Goal: Find contact information: Find contact information

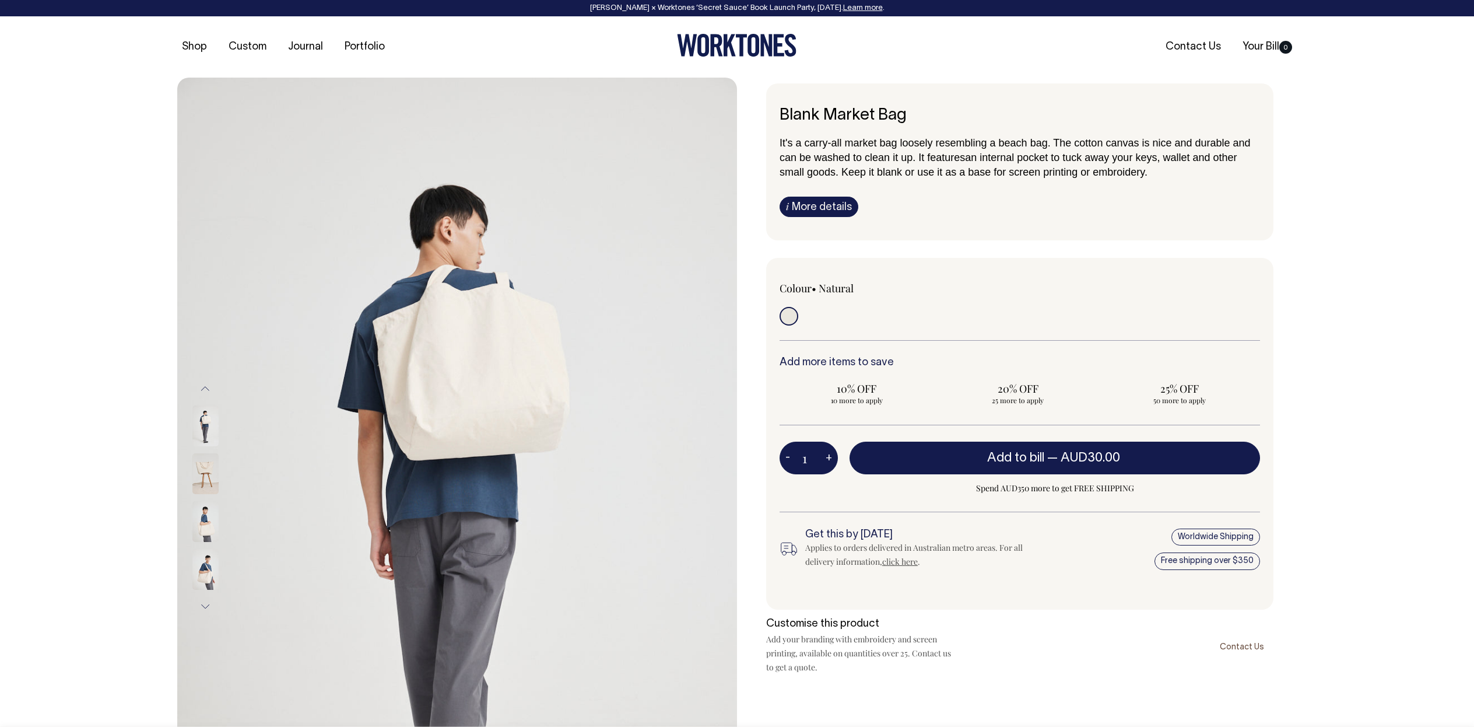
click at [1361, 471] on div "Previous Next i" at bounding box center [737, 498] width 1474 height 840
click at [819, 204] on link "i More details" at bounding box center [819, 207] width 79 height 20
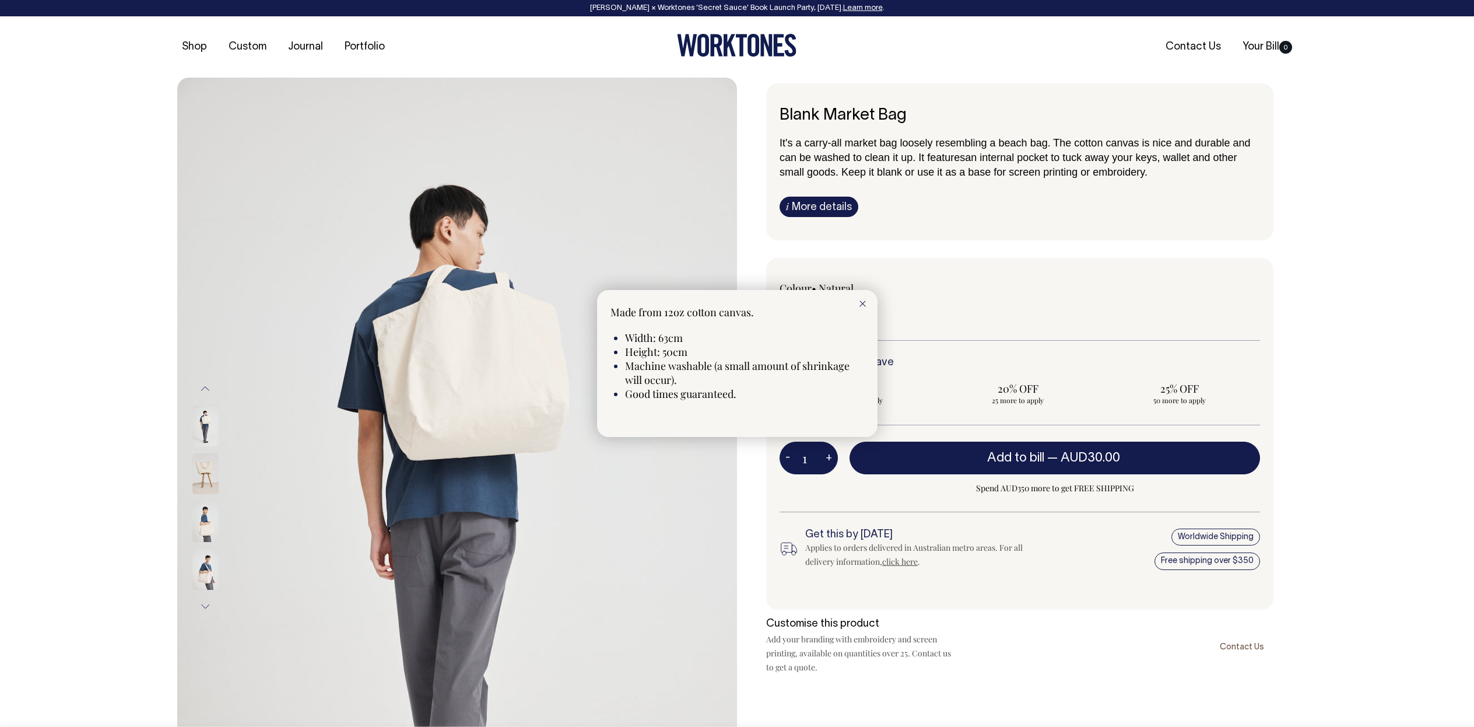
click at [1161, 215] on div at bounding box center [737, 363] width 1474 height 727
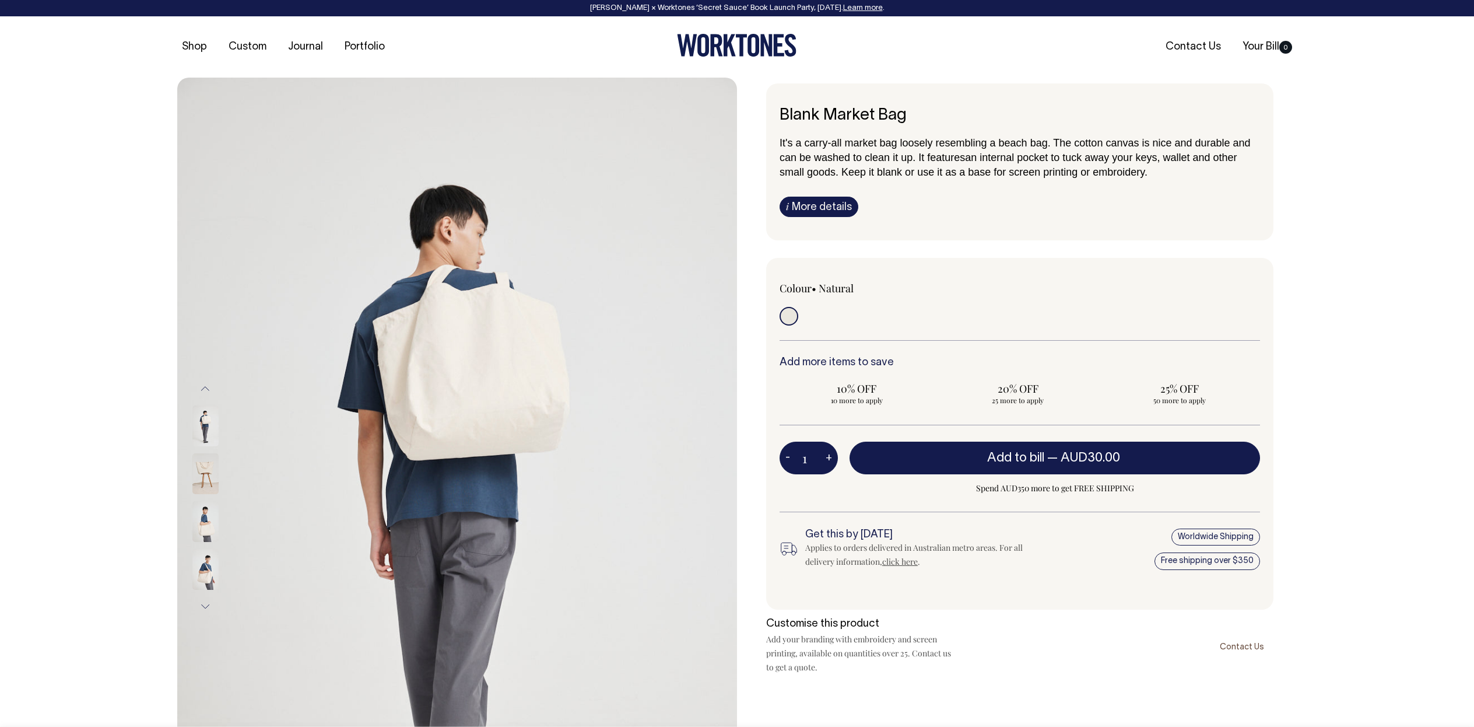
click at [816, 199] on link "i More details" at bounding box center [819, 207] width 79 height 20
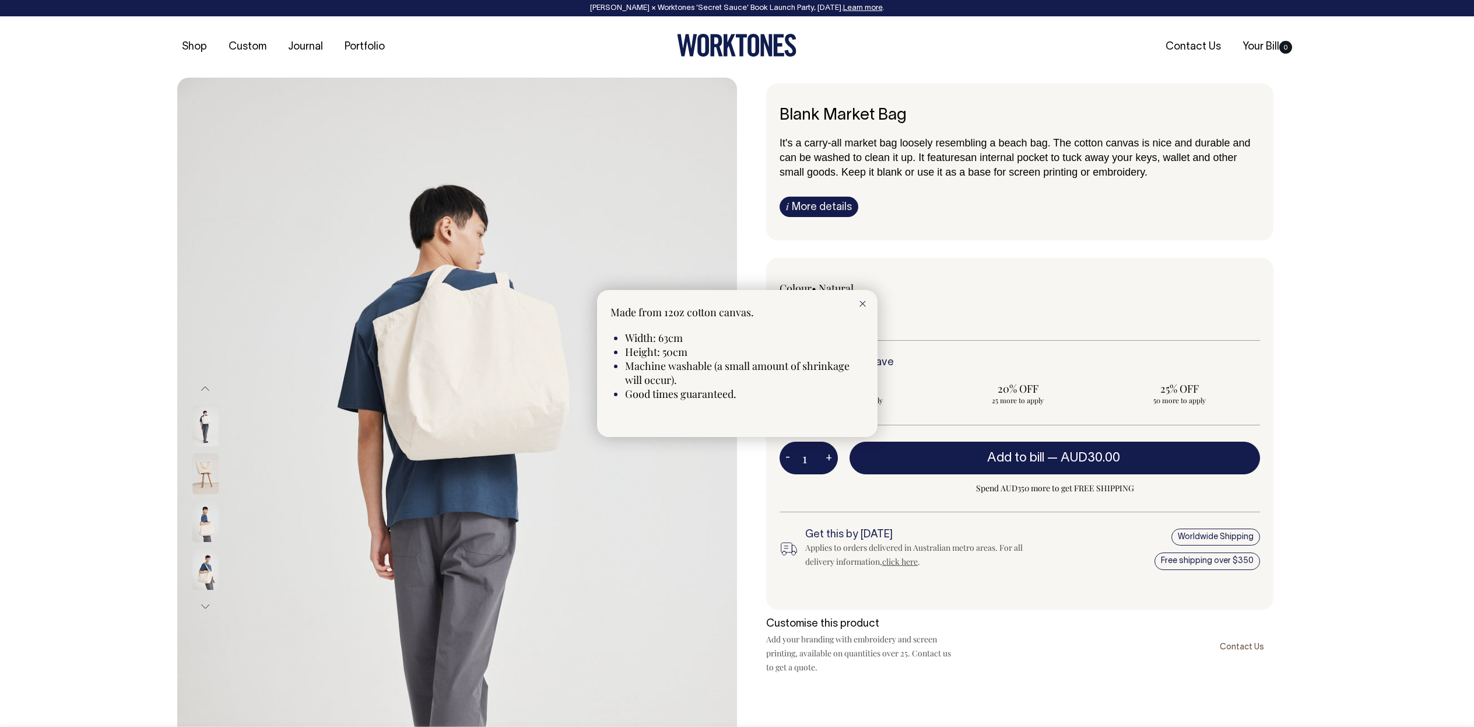
click at [1358, 274] on div at bounding box center [737, 363] width 1474 height 727
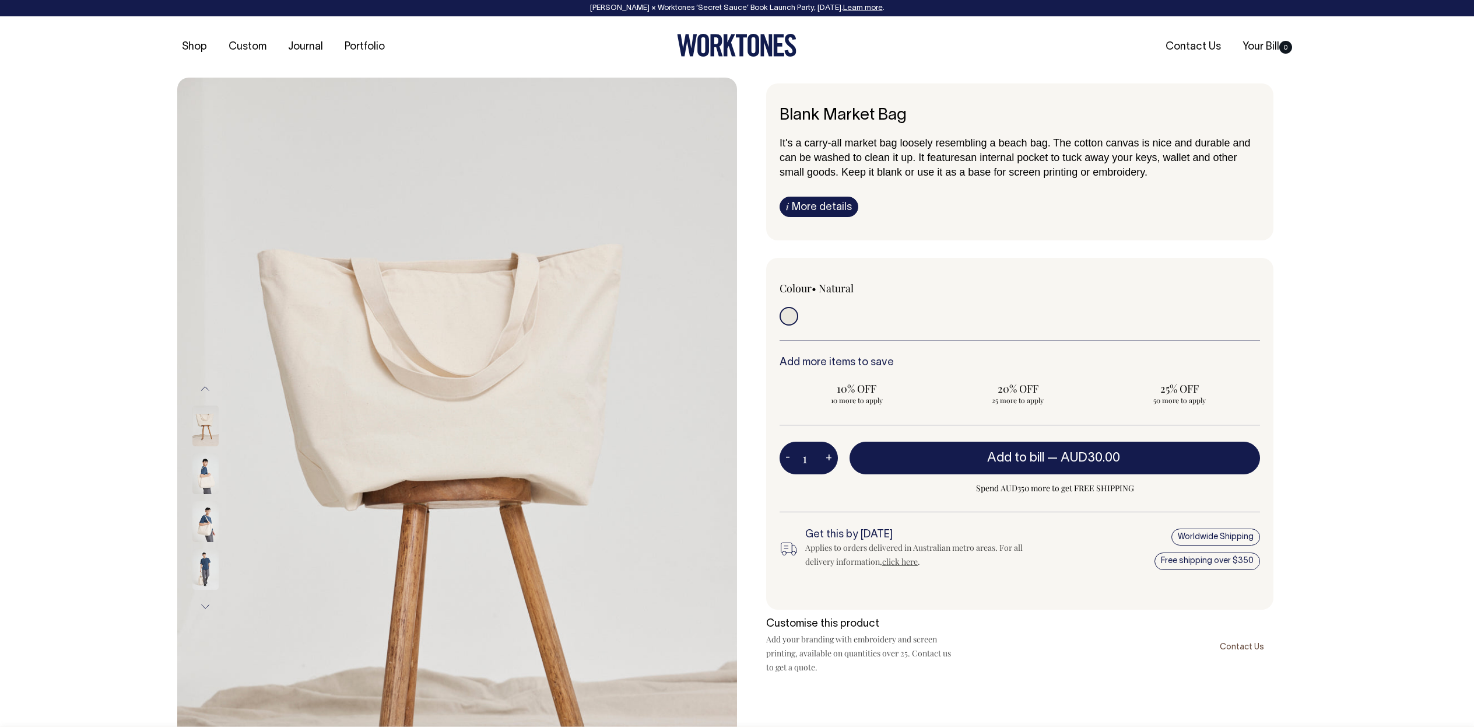
click at [822, 208] on link "i More details" at bounding box center [819, 207] width 79 height 20
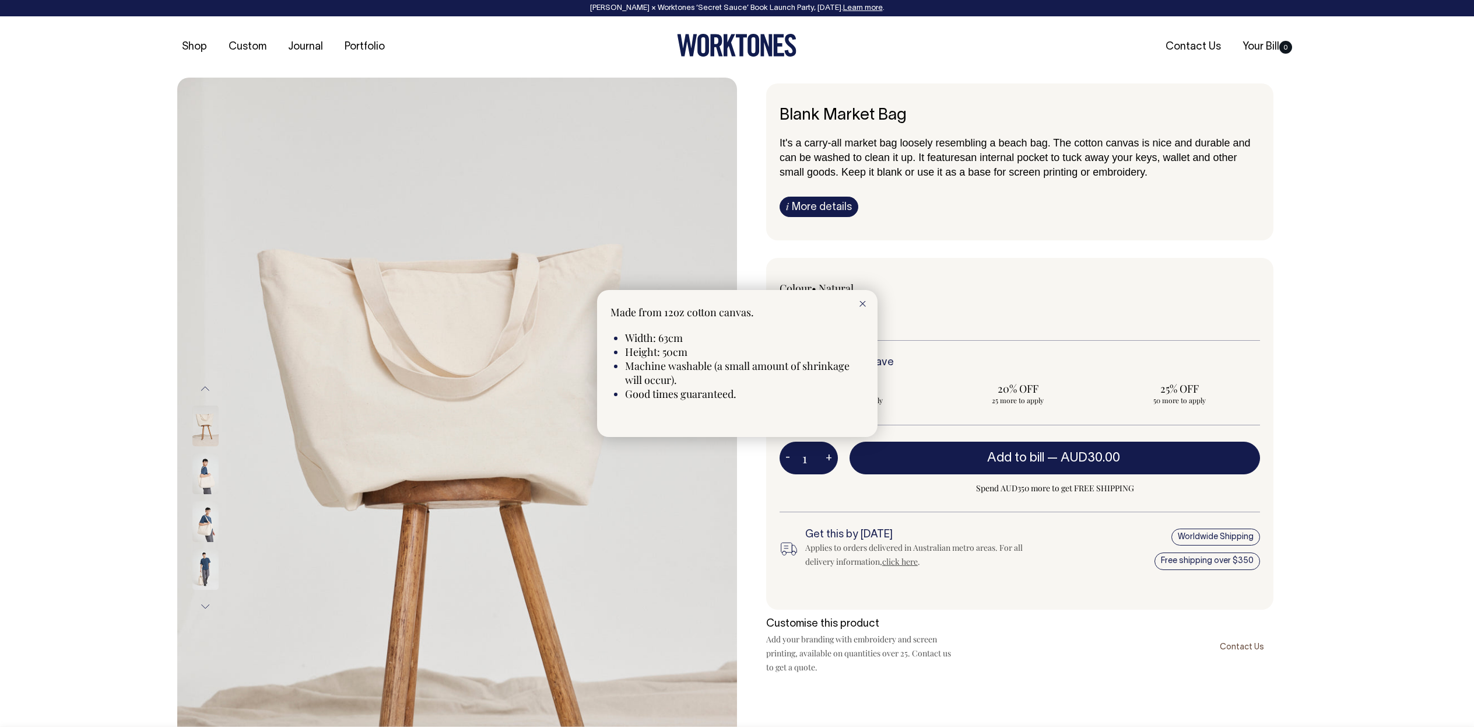
click at [863, 300] on div at bounding box center [863, 303] width 30 height 26
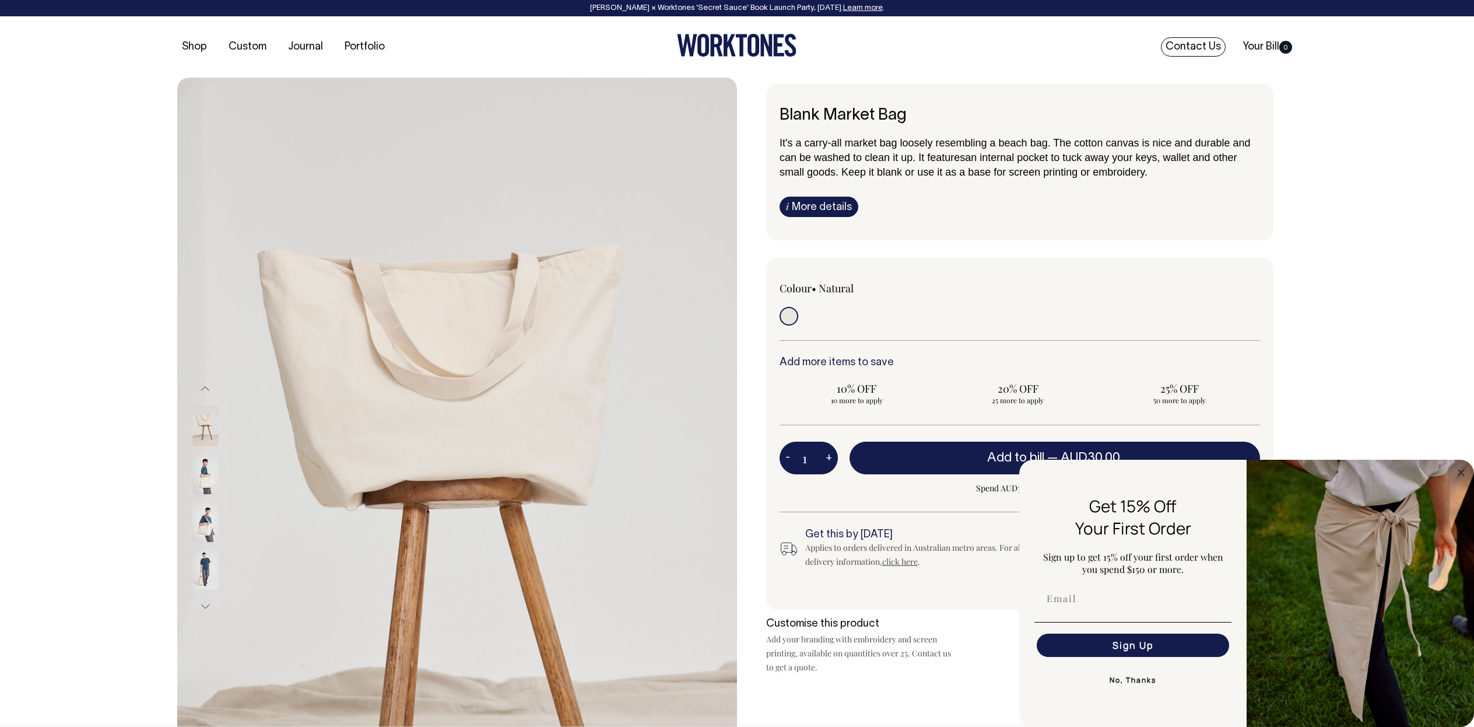
click at [1191, 45] on link "Contact Us" at bounding box center [1193, 46] width 65 height 19
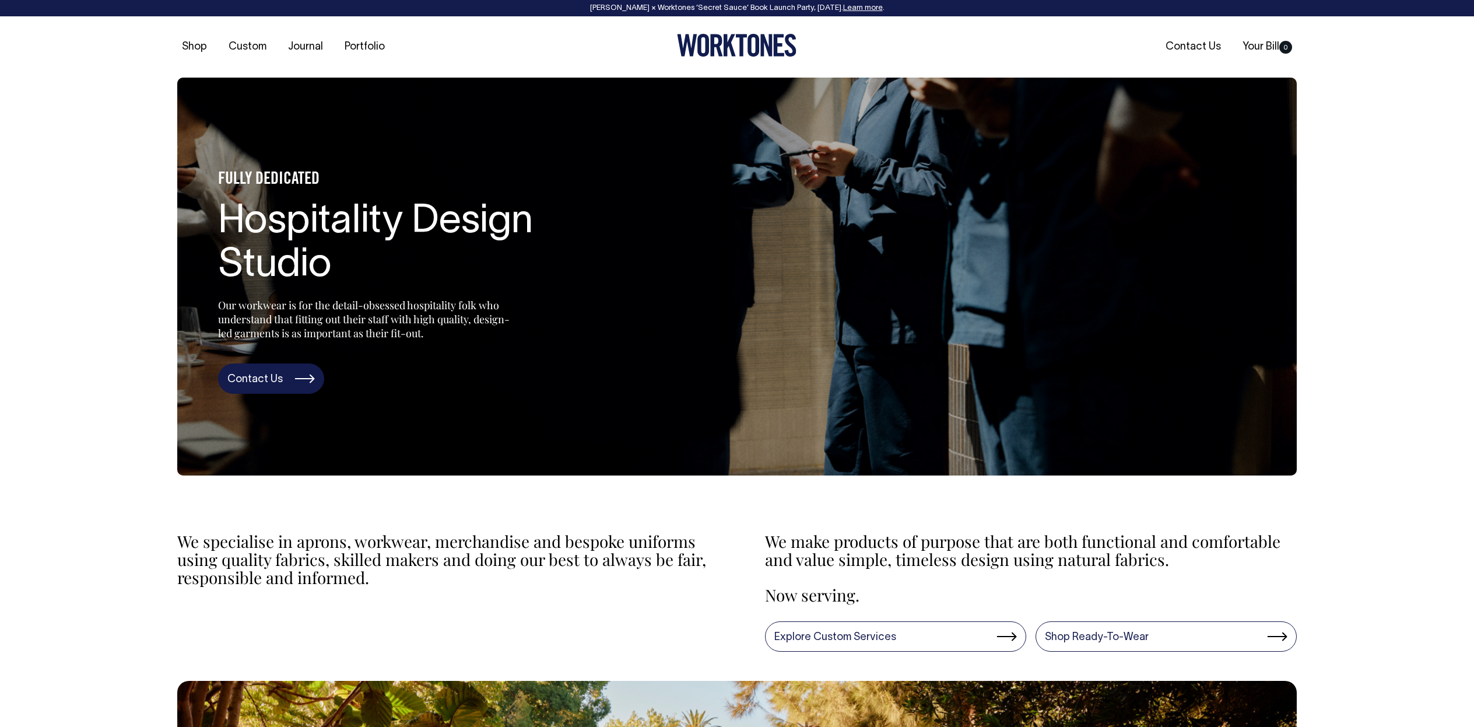
click at [264, 376] on link "Contact Us" at bounding box center [271, 378] width 106 height 30
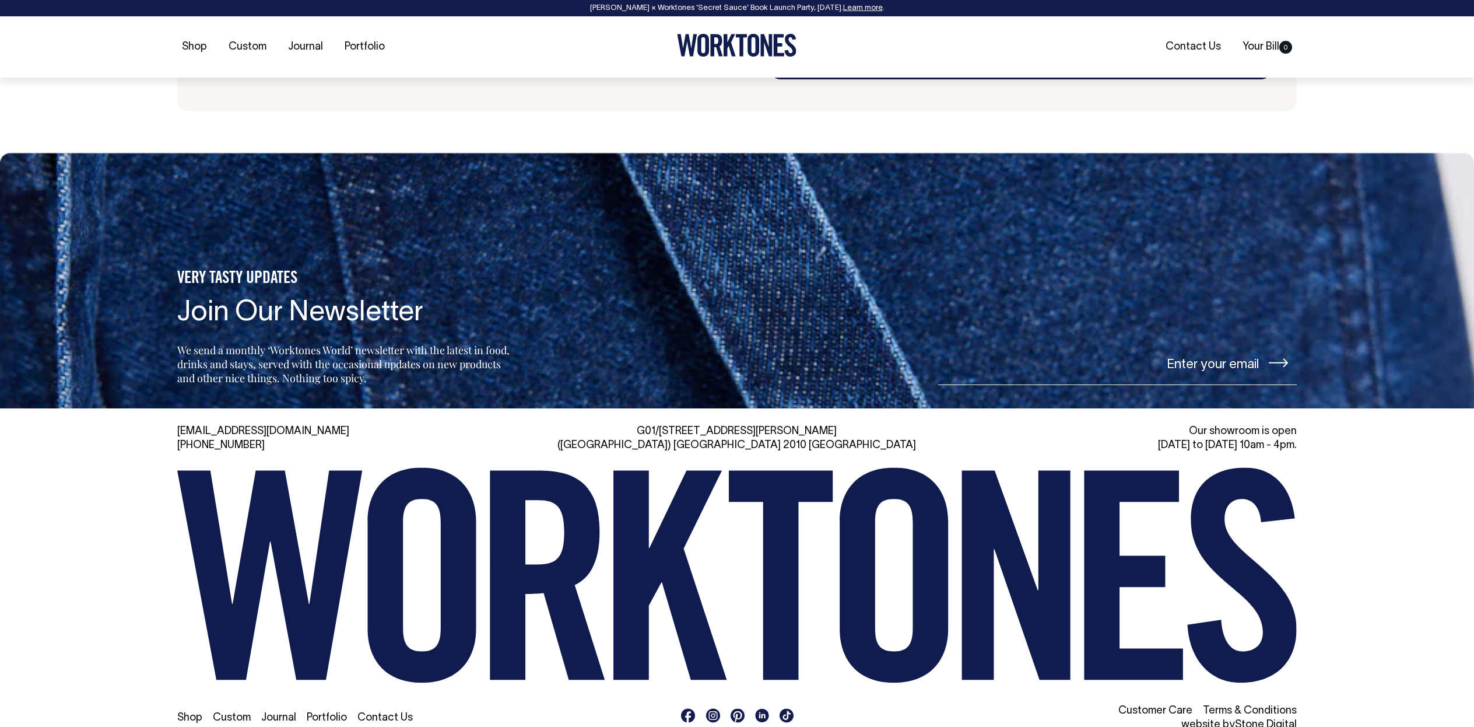
scroll to position [2767, 0]
